Goal: Complete application form

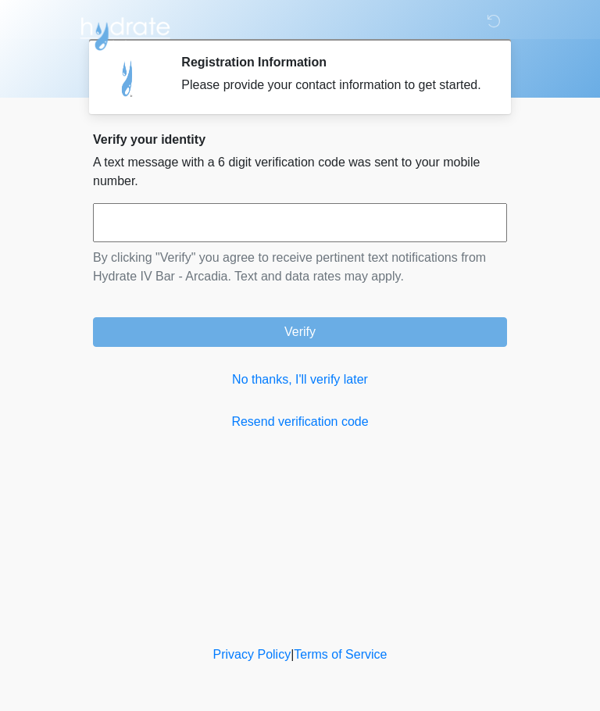
click at [232, 238] on input "text" at bounding box center [300, 222] width 414 height 39
type input "******"
click at [367, 347] on button "Verify" at bounding box center [300, 332] width 414 height 30
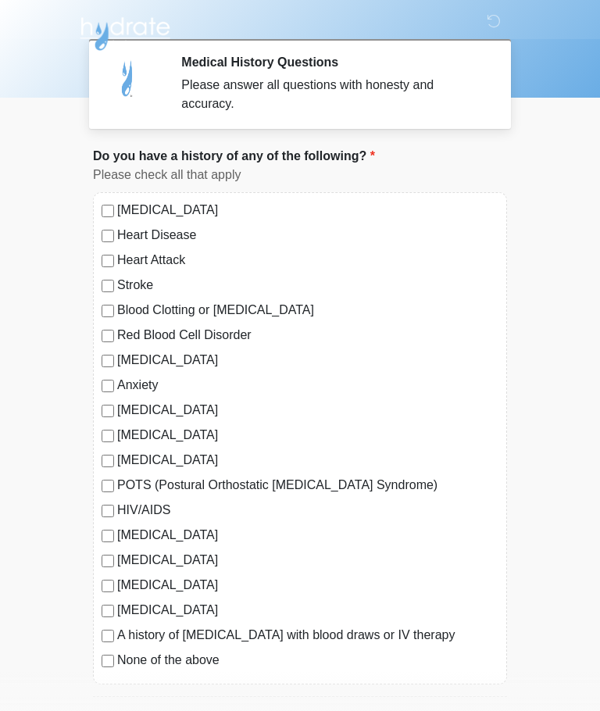
click at [191, 664] on label "None of the above" at bounding box center [307, 660] width 381 height 19
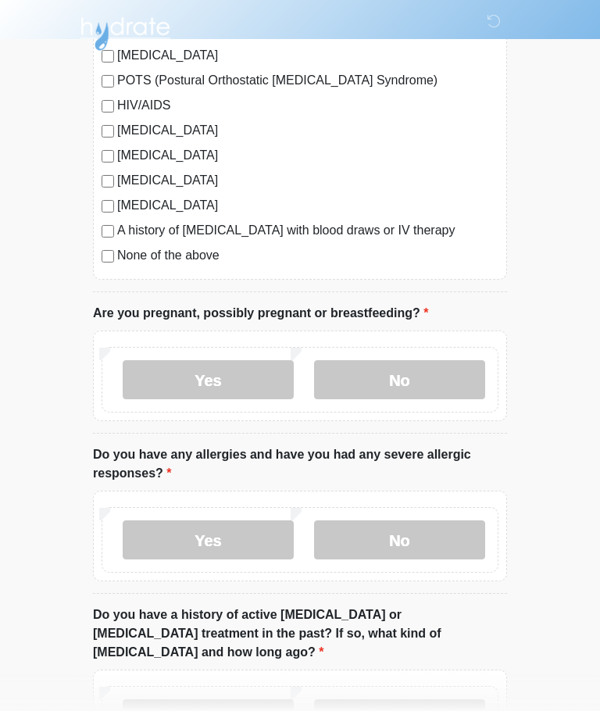
scroll to position [452, 0]
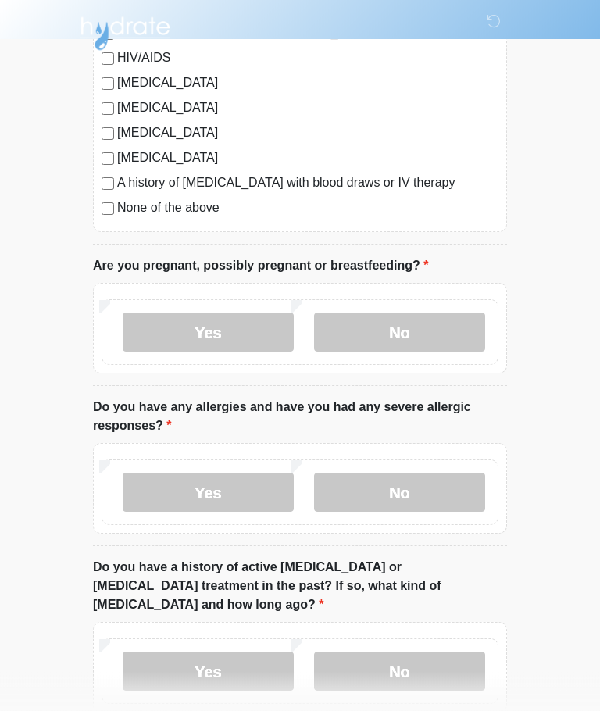
click at [429, 338] on label "No" at bounding box center [399, 332] width 171 height 39
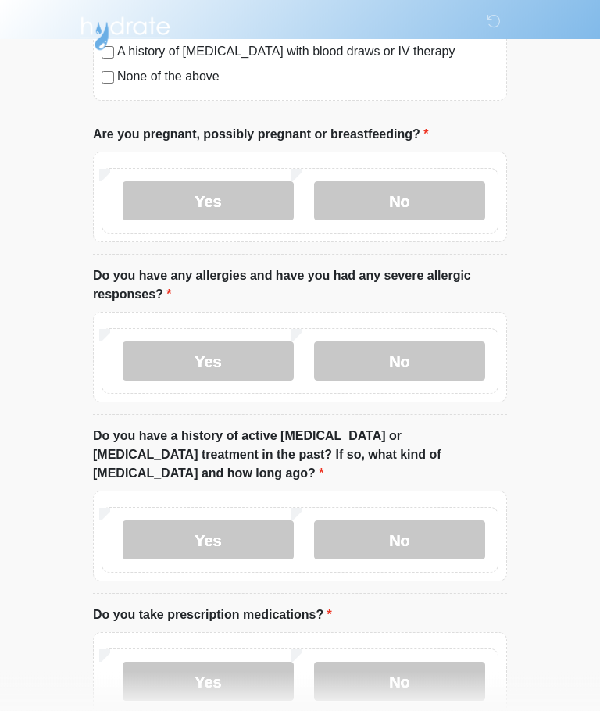
scroll to position [602, 0]
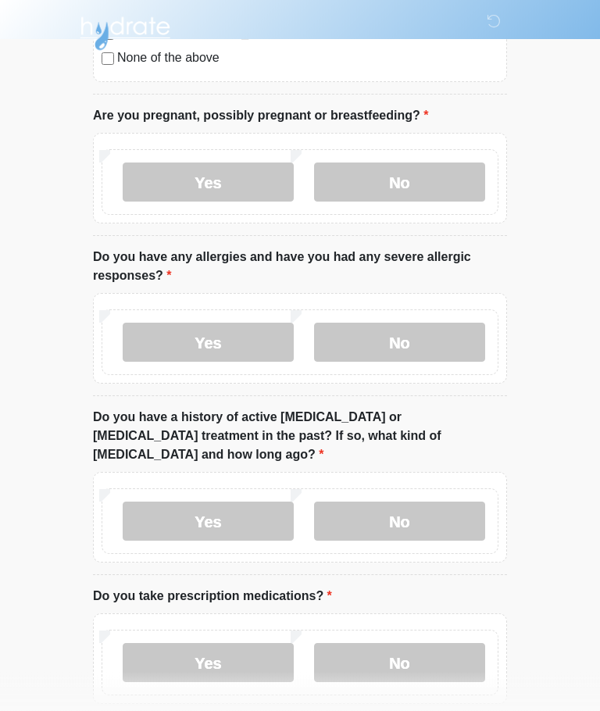
click at [426, 349] on label "No" at bounding box center [399, 343] width 171 height 39
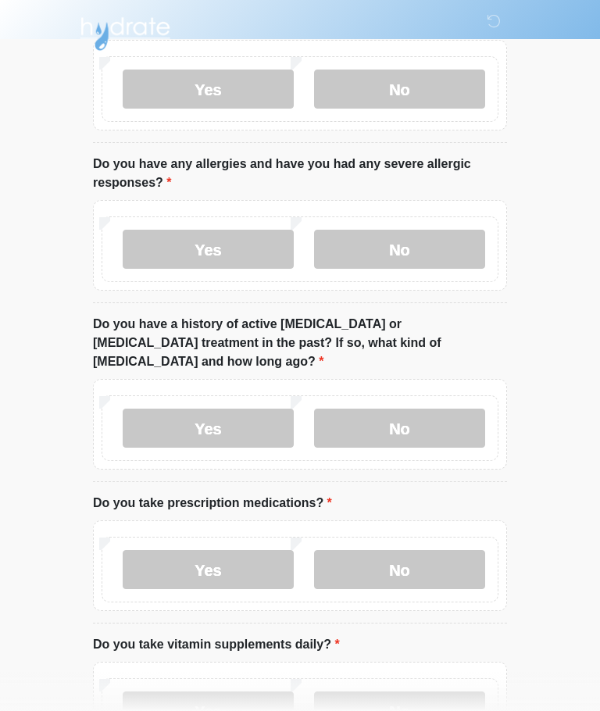
click at [426, 409] on label "No" at bounding box center [399, 428] width 171 height 39
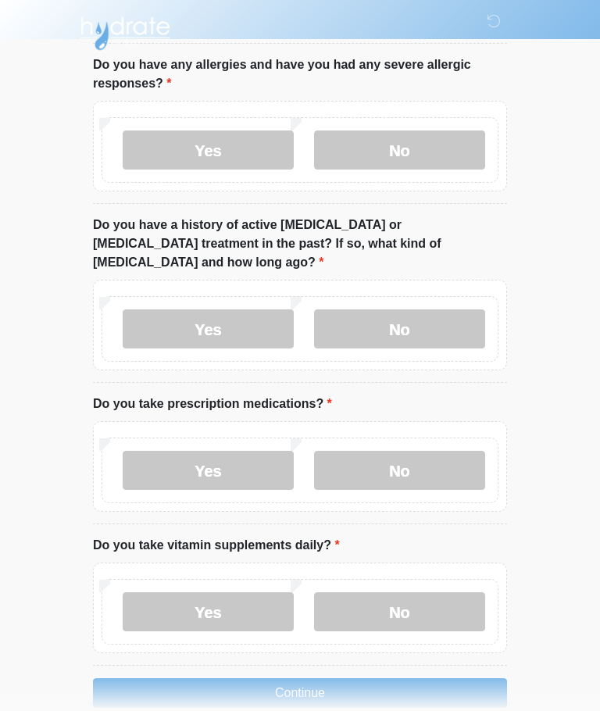
scroll to position [801, 0]
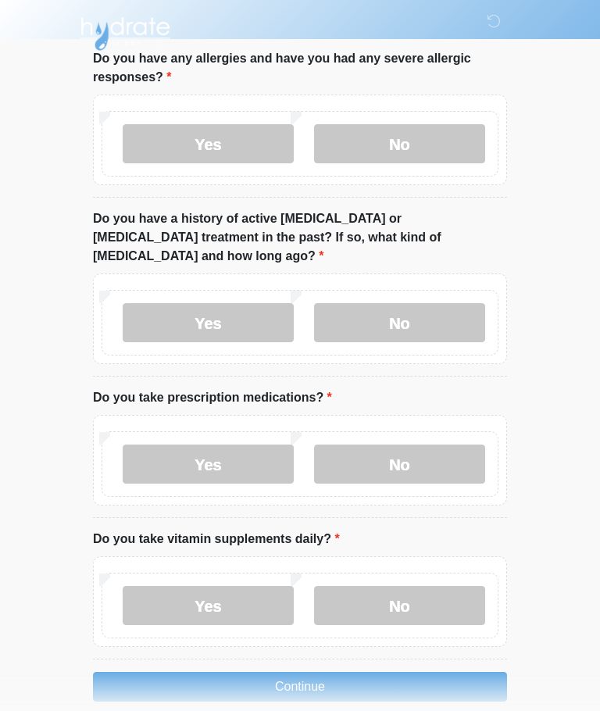
click at [445, 445] on label "No" at bounding box center [399, 464] width 171 height 39
click at [256, 586] on label "Yes" at bounding box center [208, 605] width 171 height 39
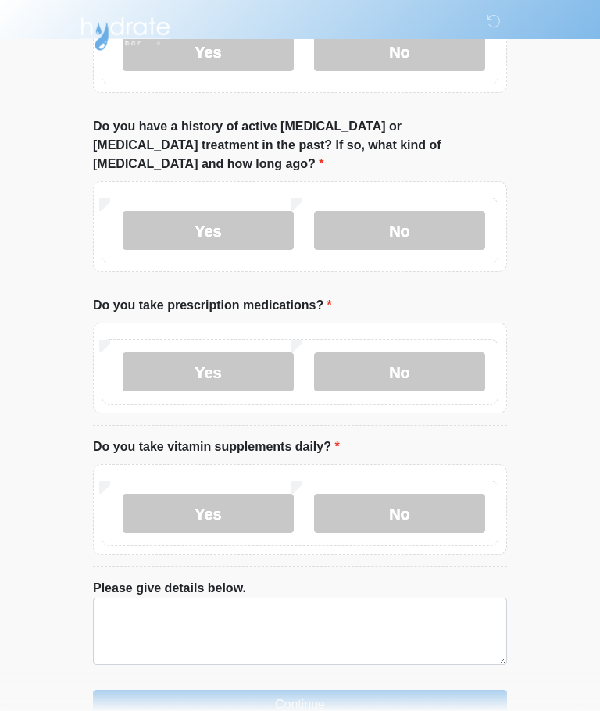
scroll to position [911, 0]
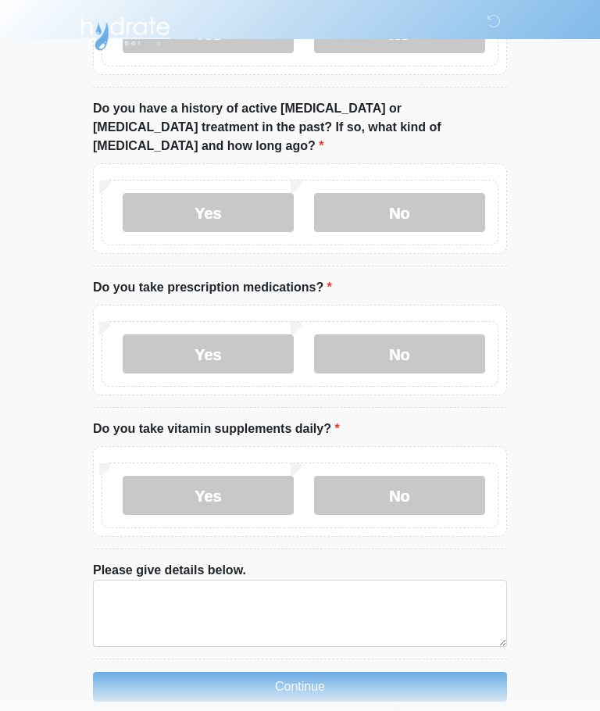
click at [375, 672] on button "Continue" at bounding box center [300, 687] width 414 height 30
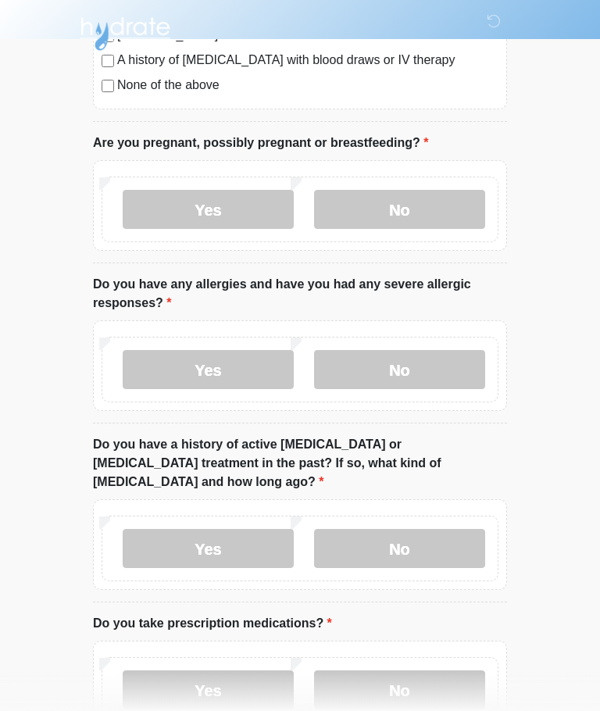
scroll to position [0, 0]
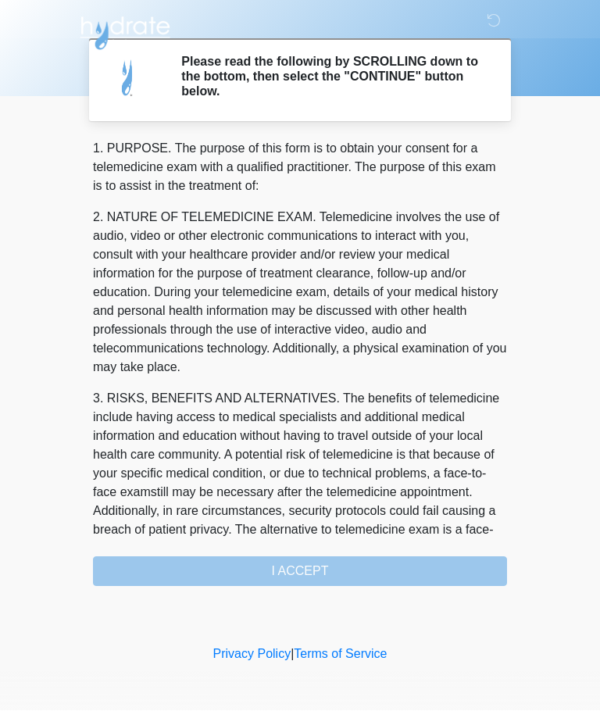
click at [391, 564] on div "1. PURPOSE. The purpose of this form is to obtain your consent for a telemedici…" at bounding box center [300, 363] width 414 height 447
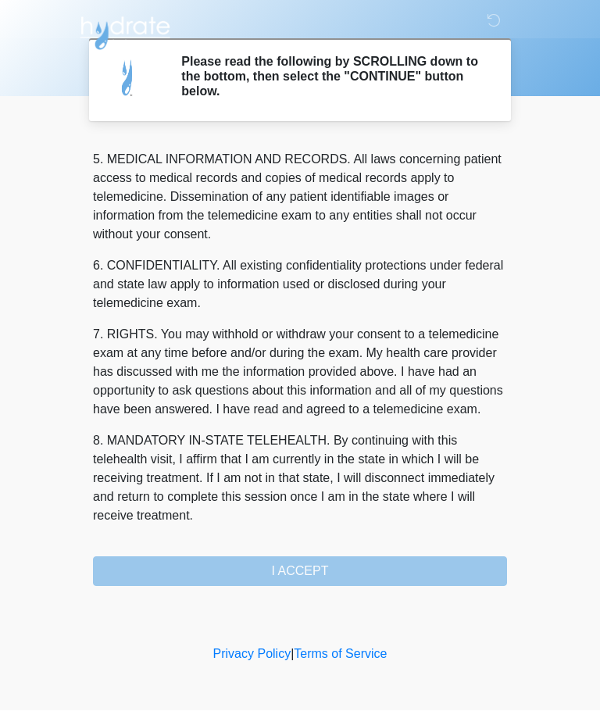
scroll to position [508, 0]
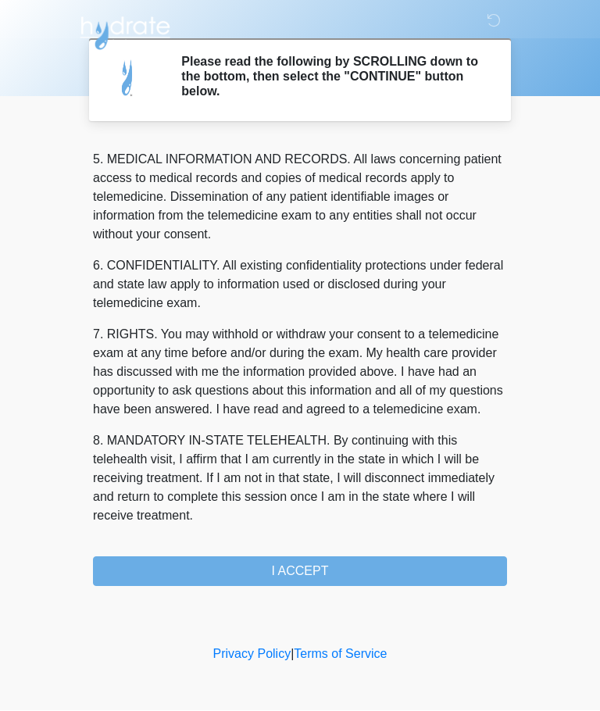
click at [334, 573] on button "I ACCEPT" at bounding box center [300, 572] width 414 height 30
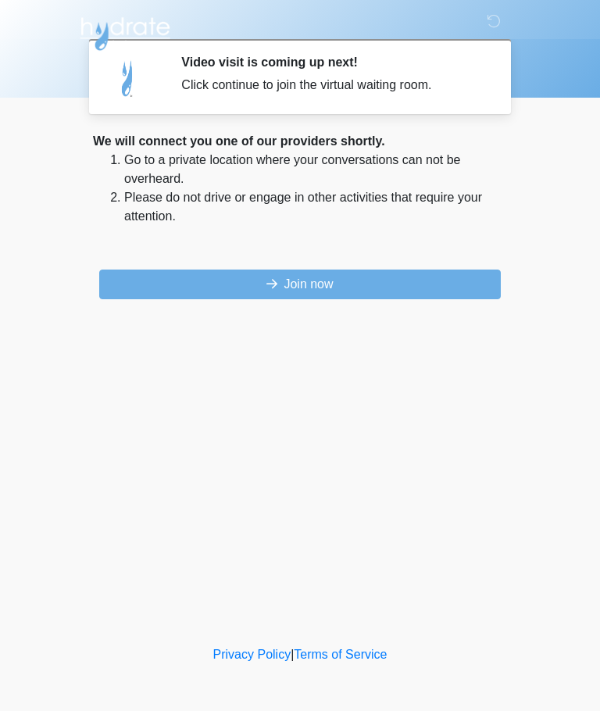
click at [242, 295] on button "Join now" at bounding box center [300, 285] width 402 height 30
